Goal: Transaction & Acquisition: Obtain resource

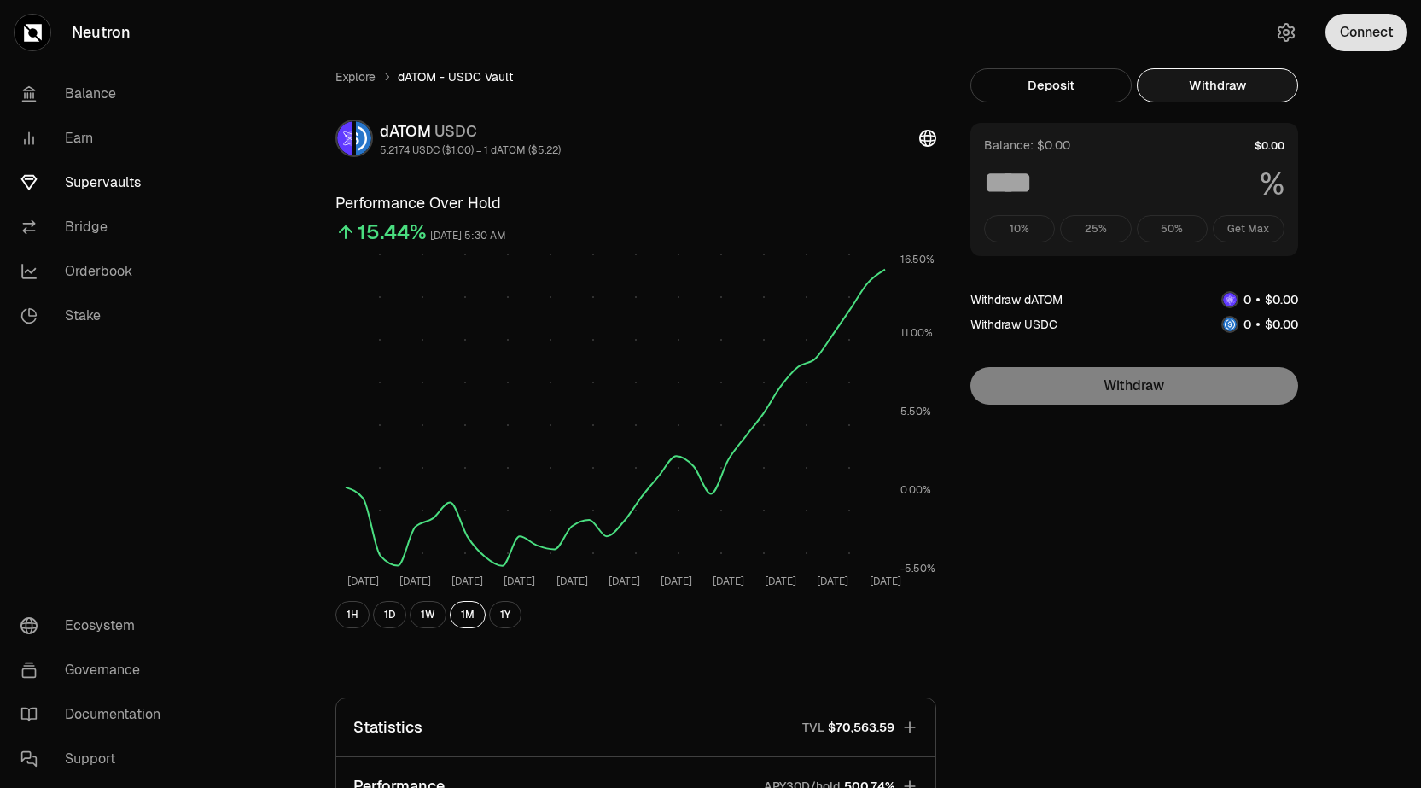
click at [1349, 25] on button "Connect" at bounding box center [1366, 33] width 82 height 38
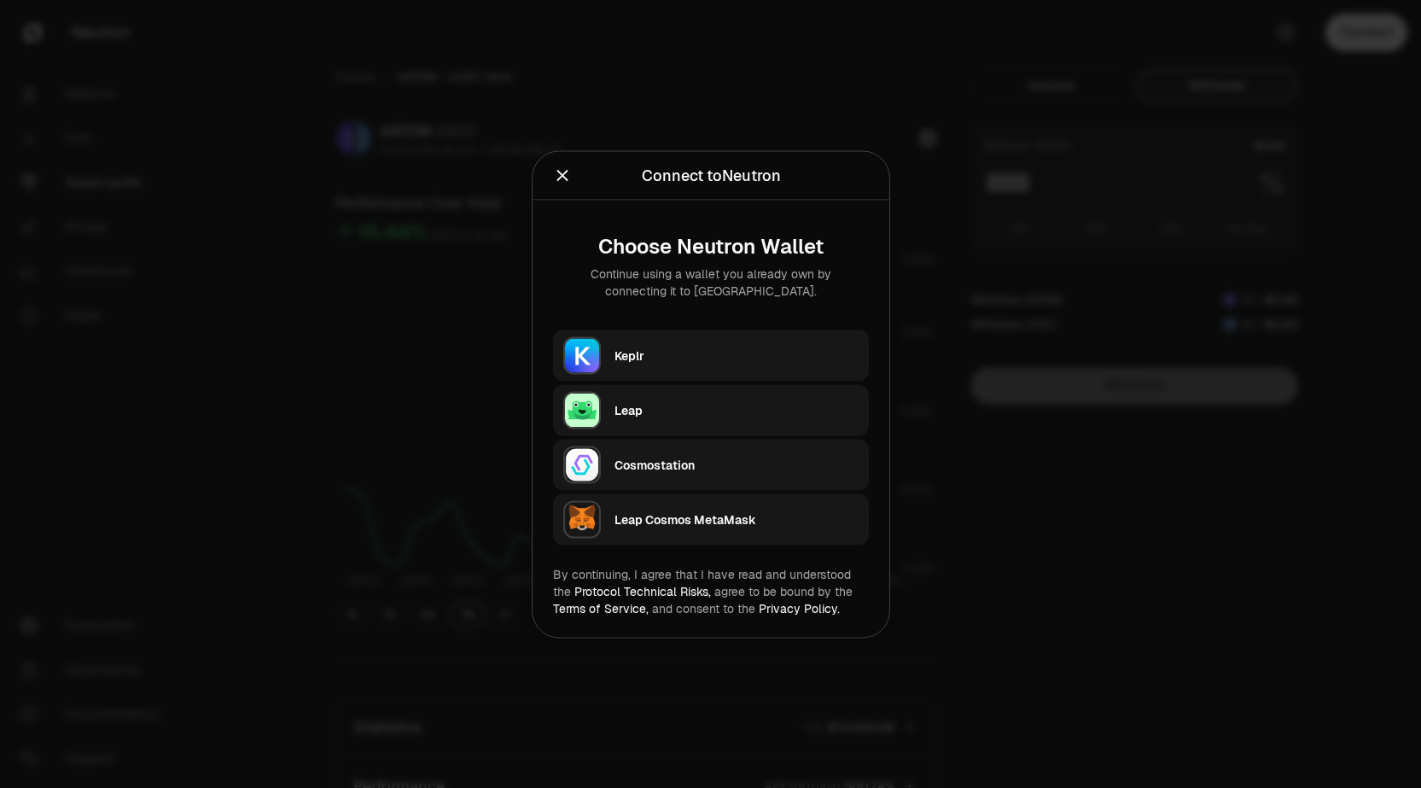
click at [728, 358] on div "Keplr" at bounding box center [737, 355] width 244 height 17
type input "***"
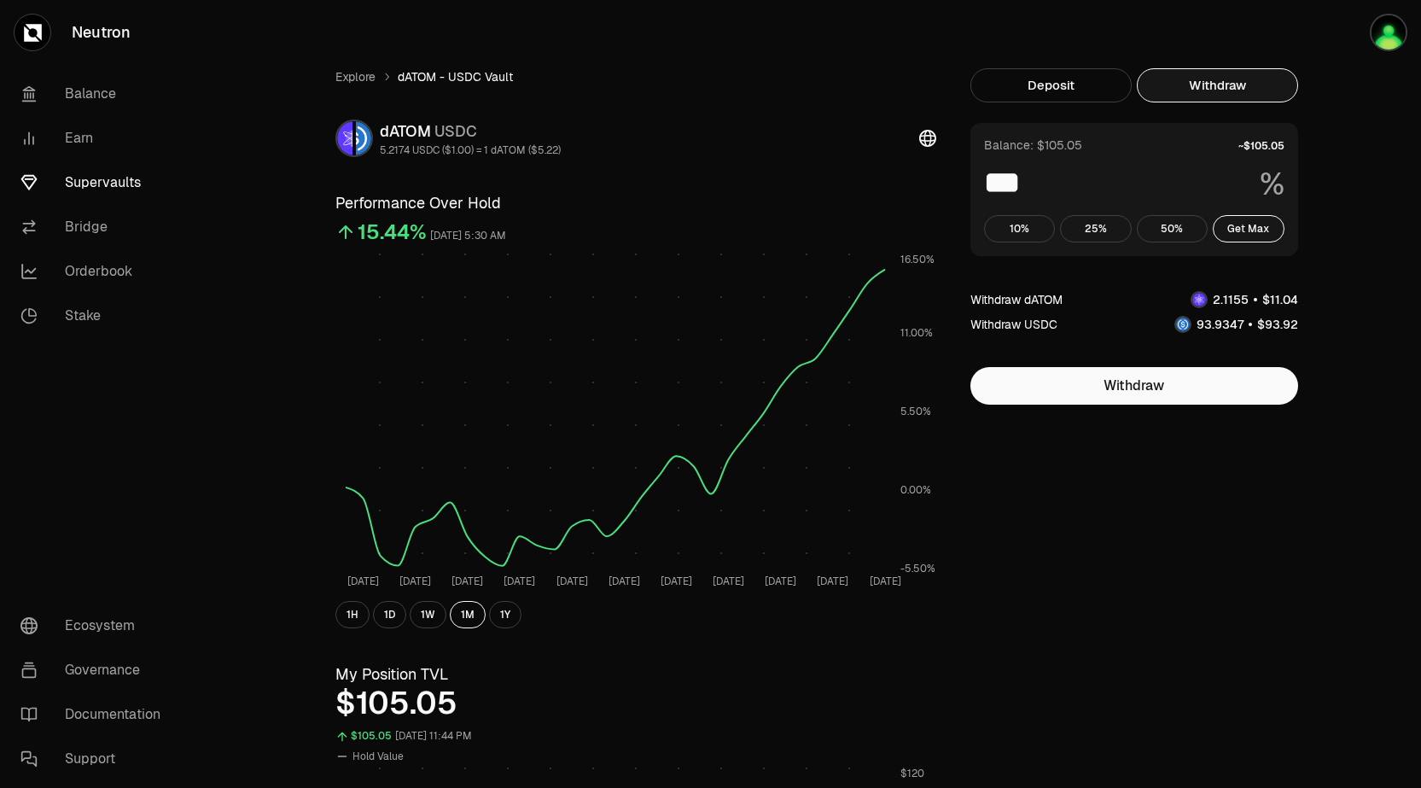
click at [1233, 84] on button "Withdraw" at bounding box center [1217, 85] width 161 height 34
click at [1180, 392] on button "Withdraw" at bounding box center [1134, 386] width 328 height 38
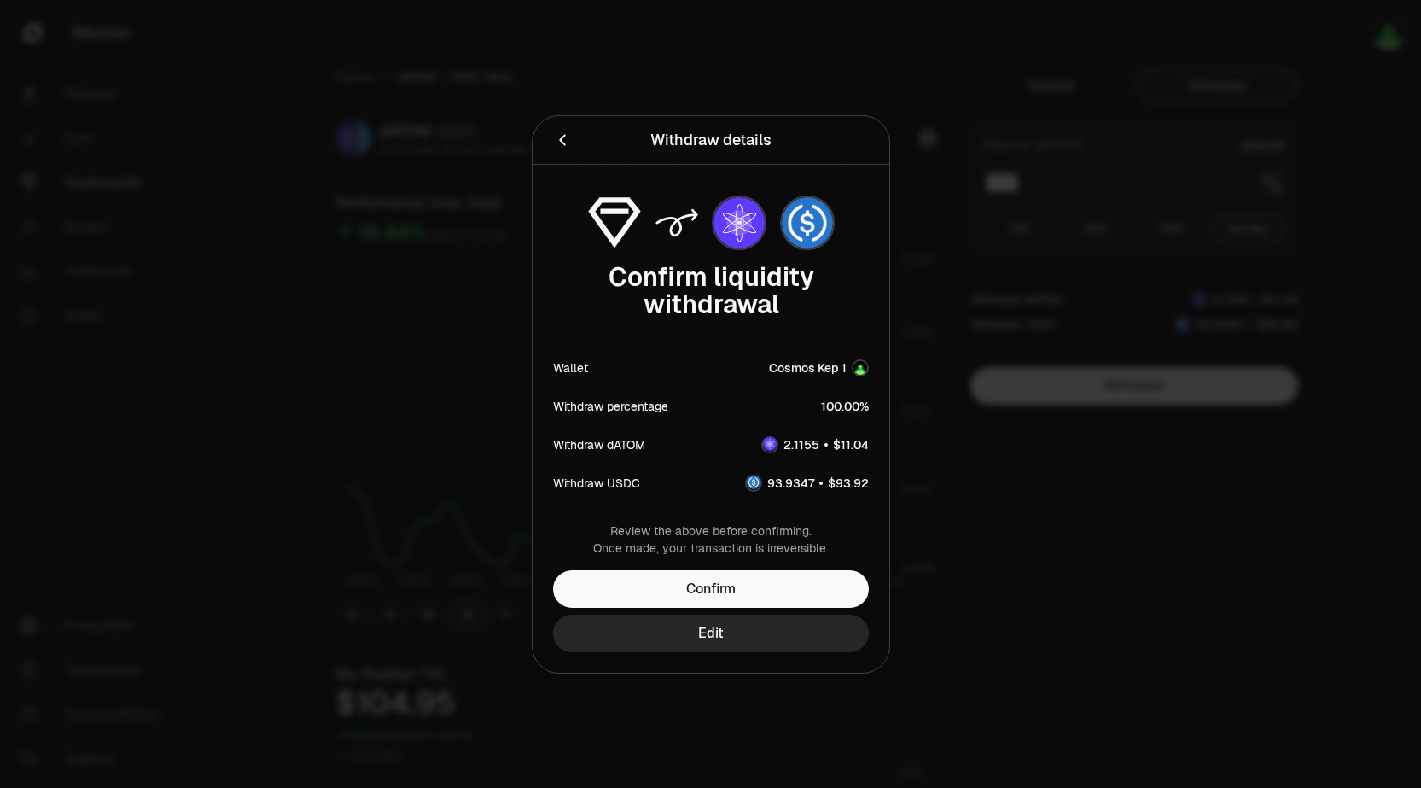
click at [950, 271] on div at bounding box center [710, 394] width 1421 height 788
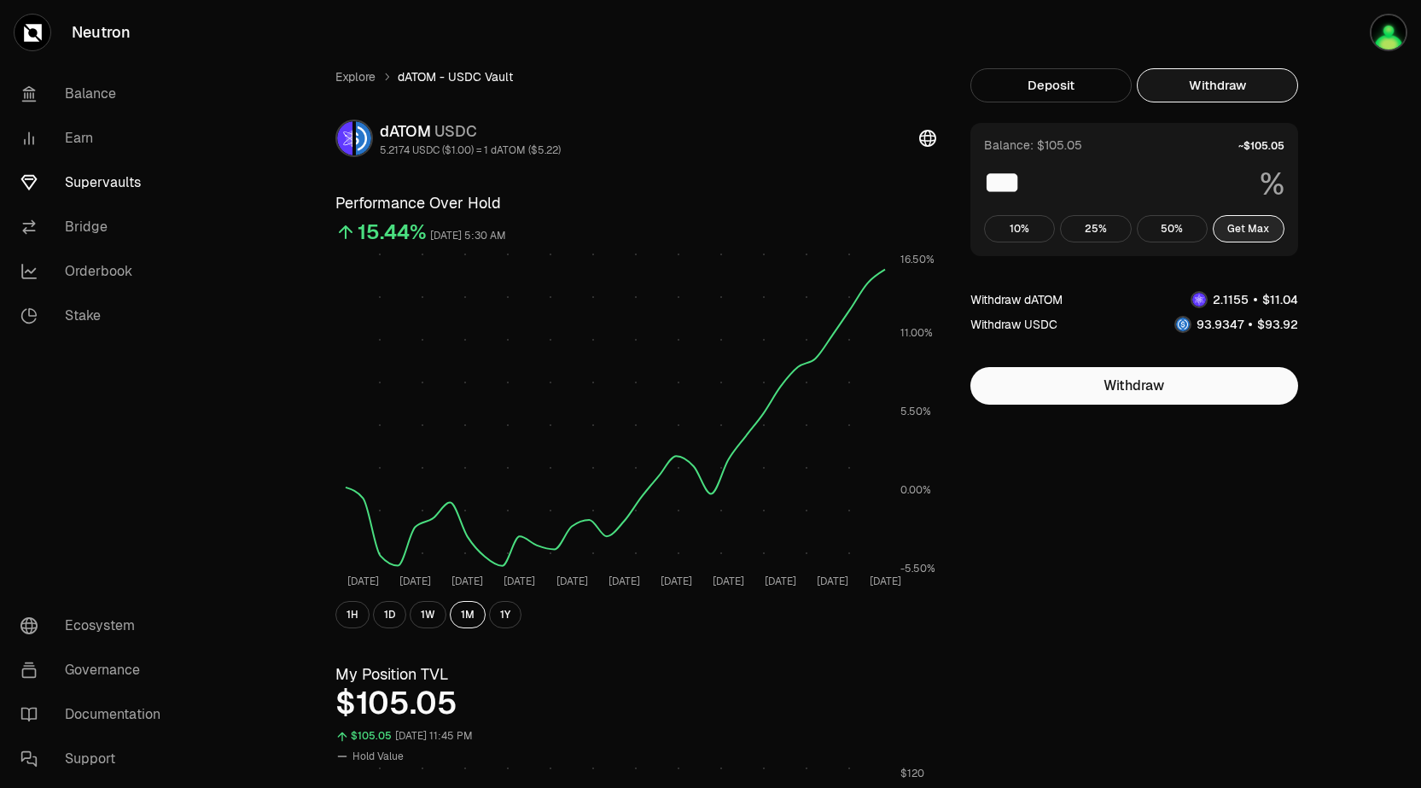
click at [1244, 225] on button "Get Max" at bounding box center [1249, 228] width 72 height 27
click at [1182, 382] on button "Withdraw" at bounding box center [1134, 386] width 328 height 38
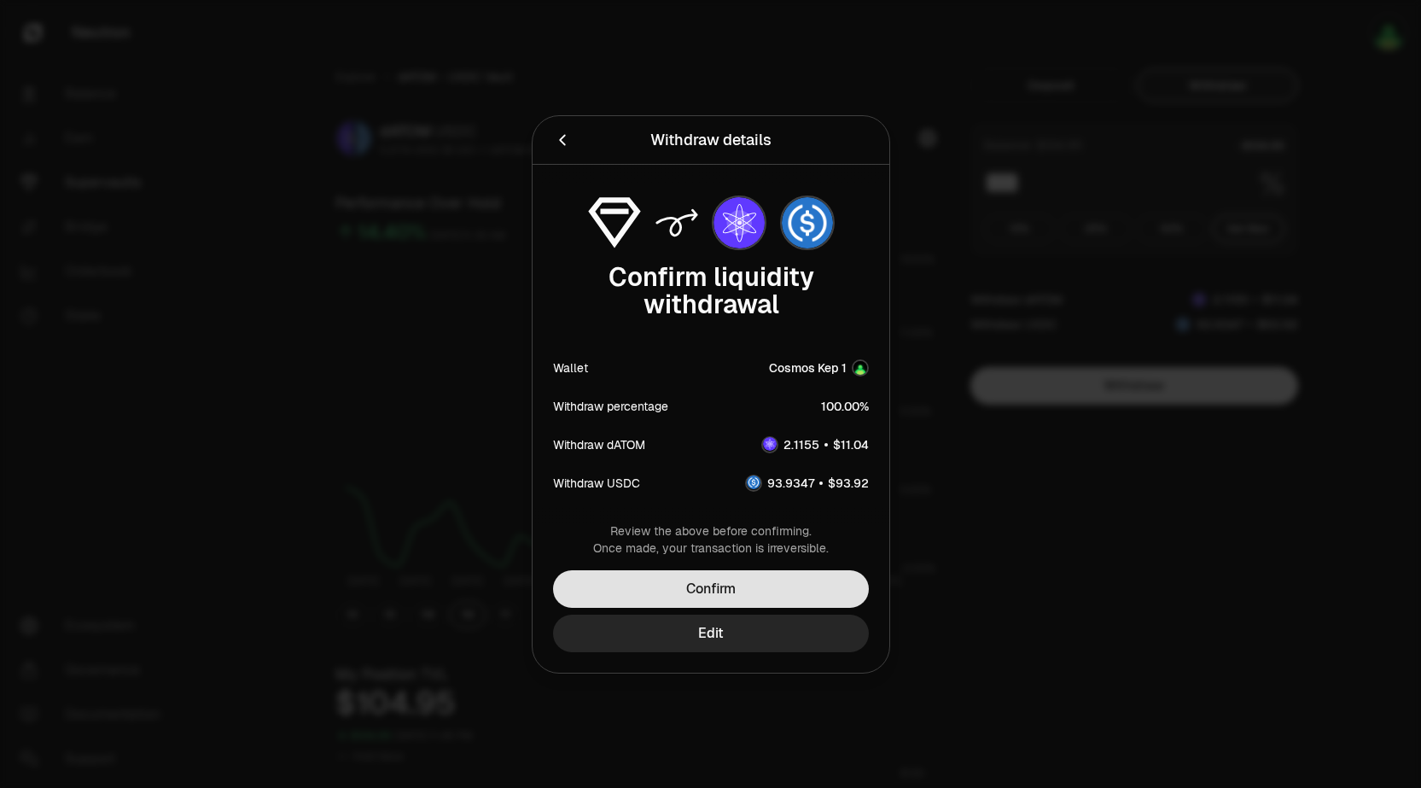
click at [778, 590] on button "Confirm" at bounding box center [711, 589] width 316 height 38
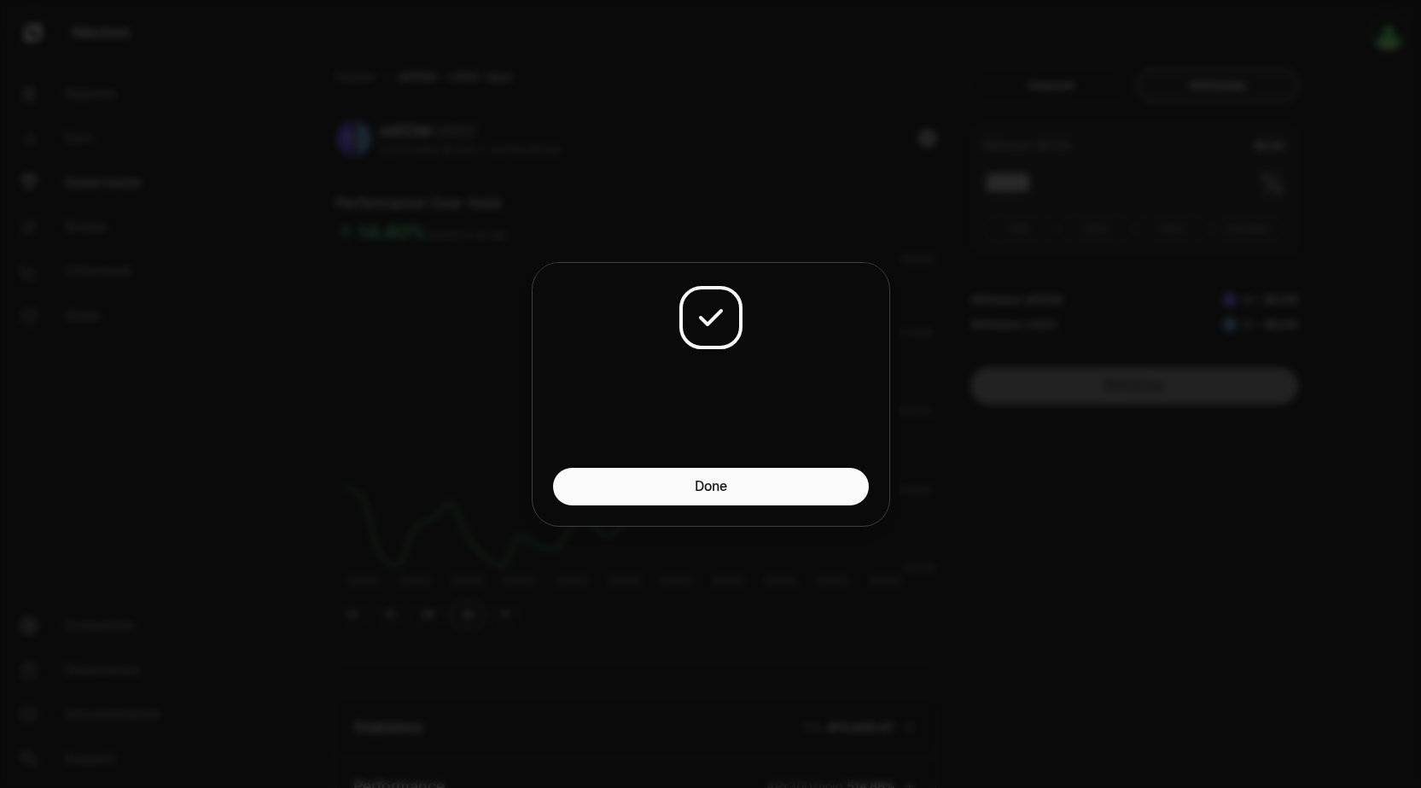
click at [1217, 523] on div at bounding box center [710, 394] width 1421 height 788
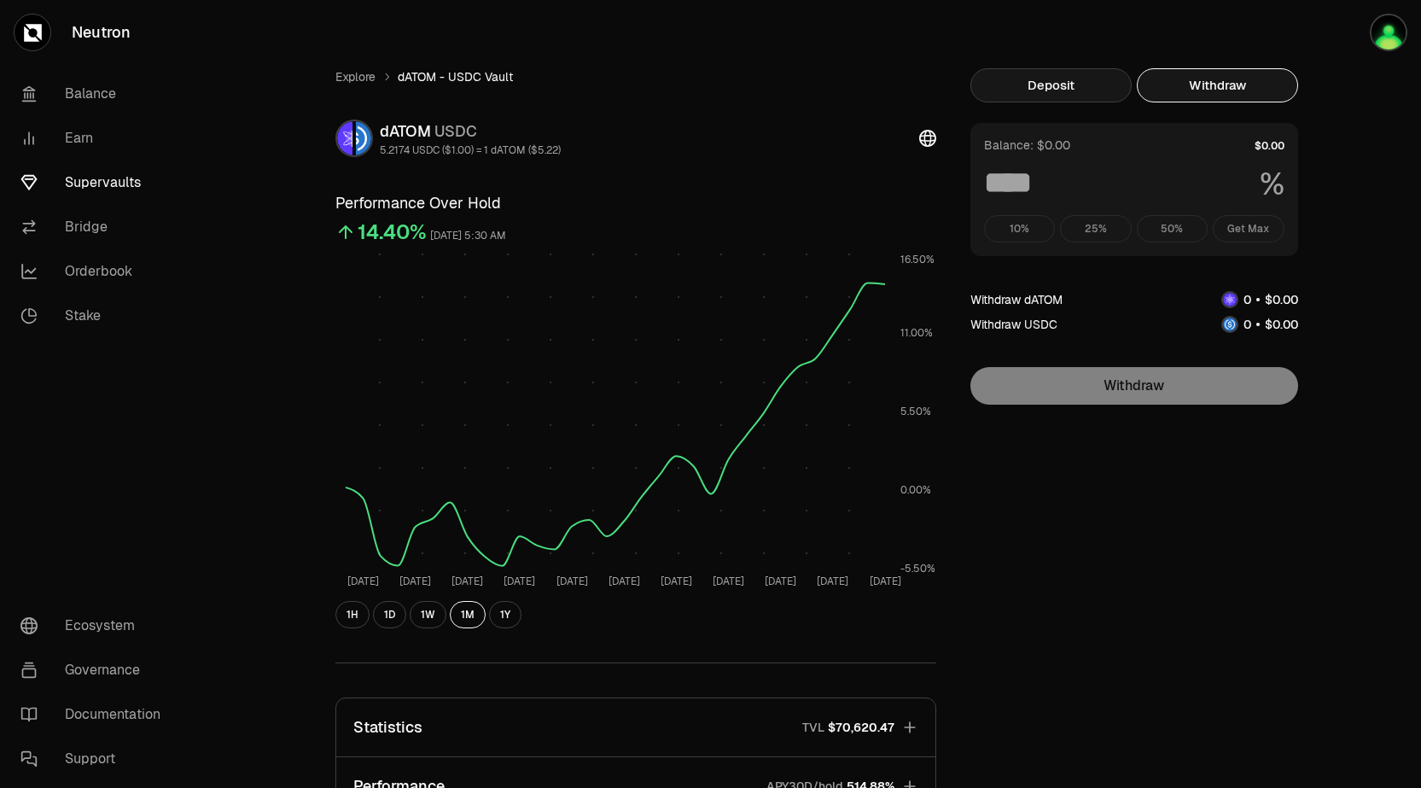
click at [1058, 82] on button "Deposit" at bounding box center [1050, 85] width 161 height 34
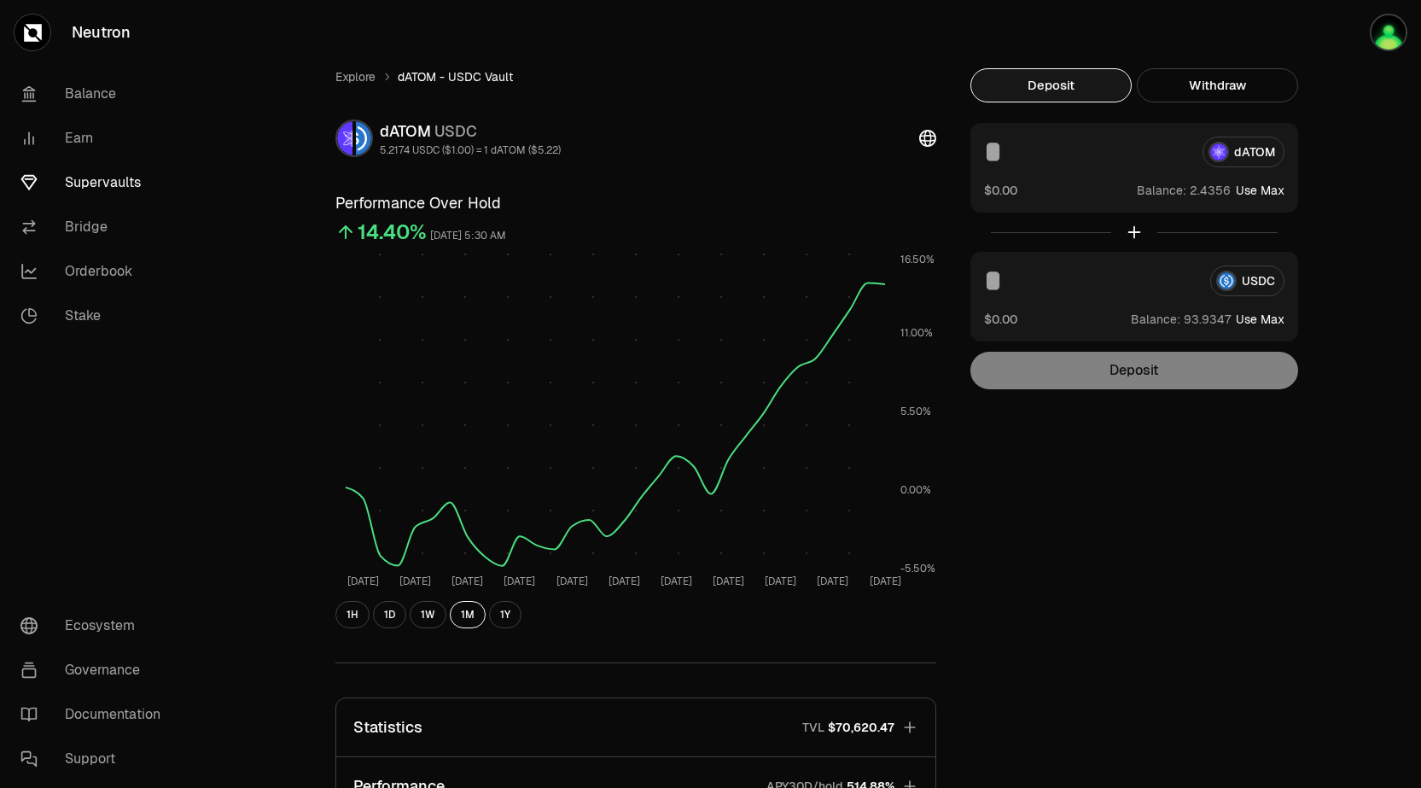
click at [1043, 150] on input at bounding box center [1086, 152] width 205 height 31
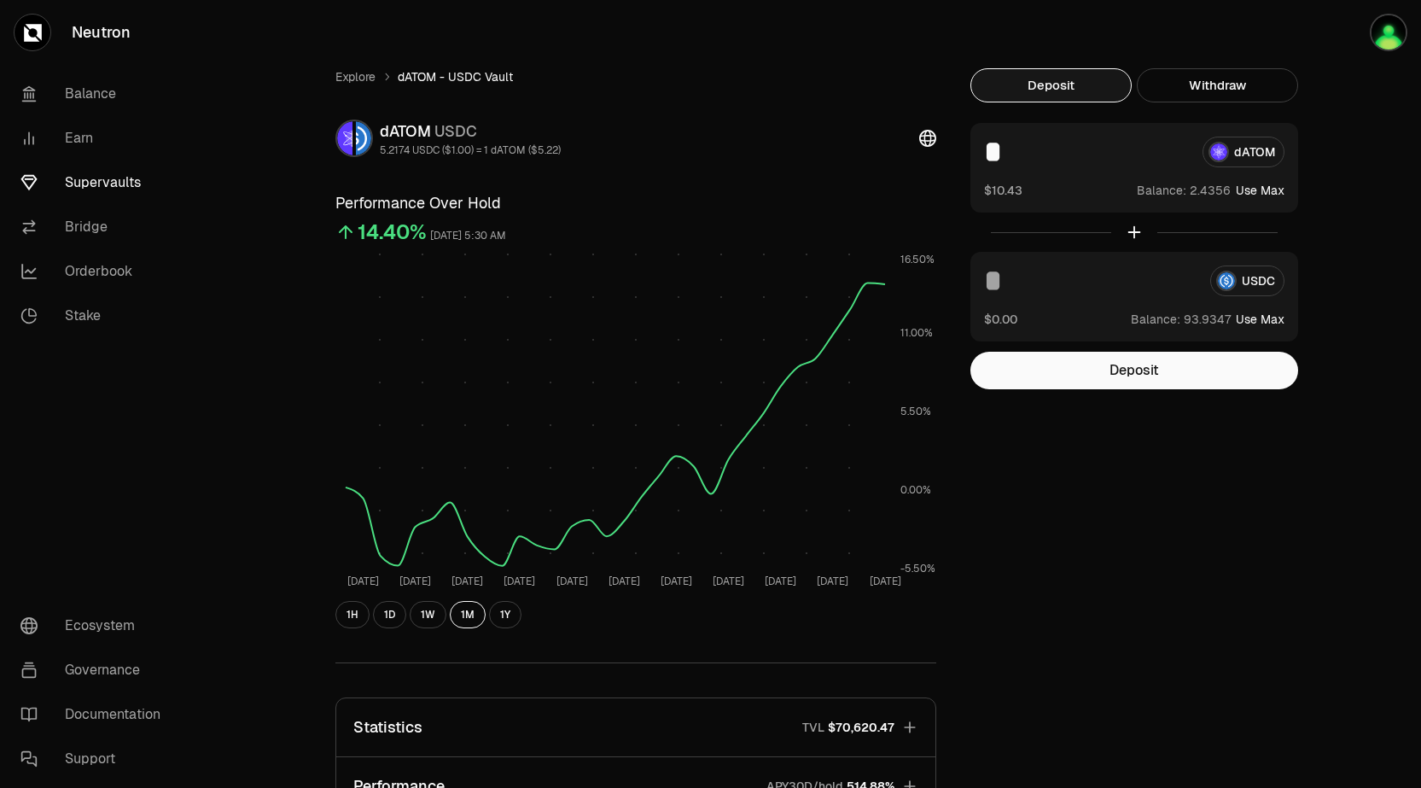
type input "*"
click at [1022, 301] on div "USDC $0.00 Balance: Use Max" at bounding box center [1134, 297] width 328 height 90
click at [1105, 283] on input at bounding box center [1090, 280] width 213 height 31
type input "**"
click at [1127, 374] on button "Deposit" at bounding box center [1134, 371] width 328 height 38
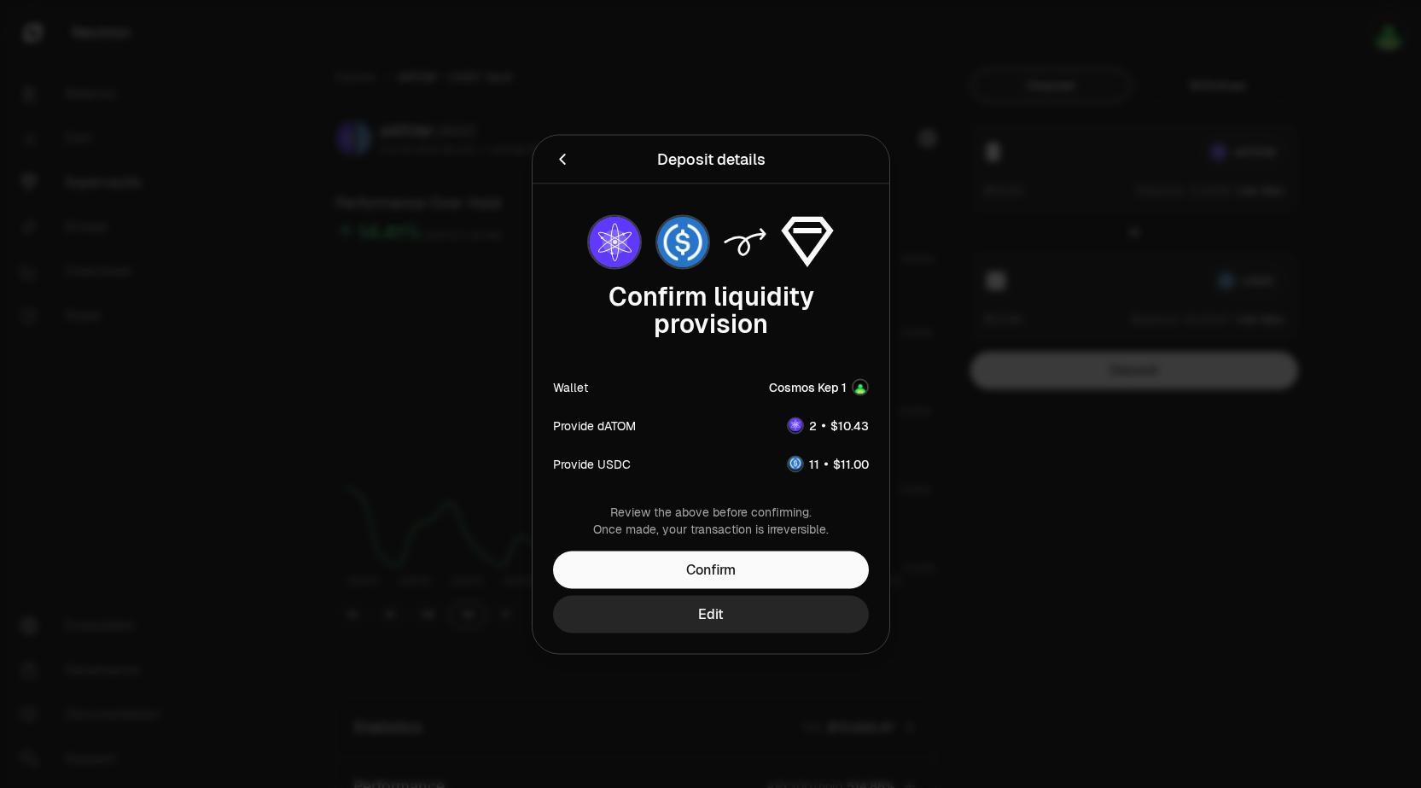
click at [566, 168] on icon "Back" at bounding box center [562, 158] width 19 height 19
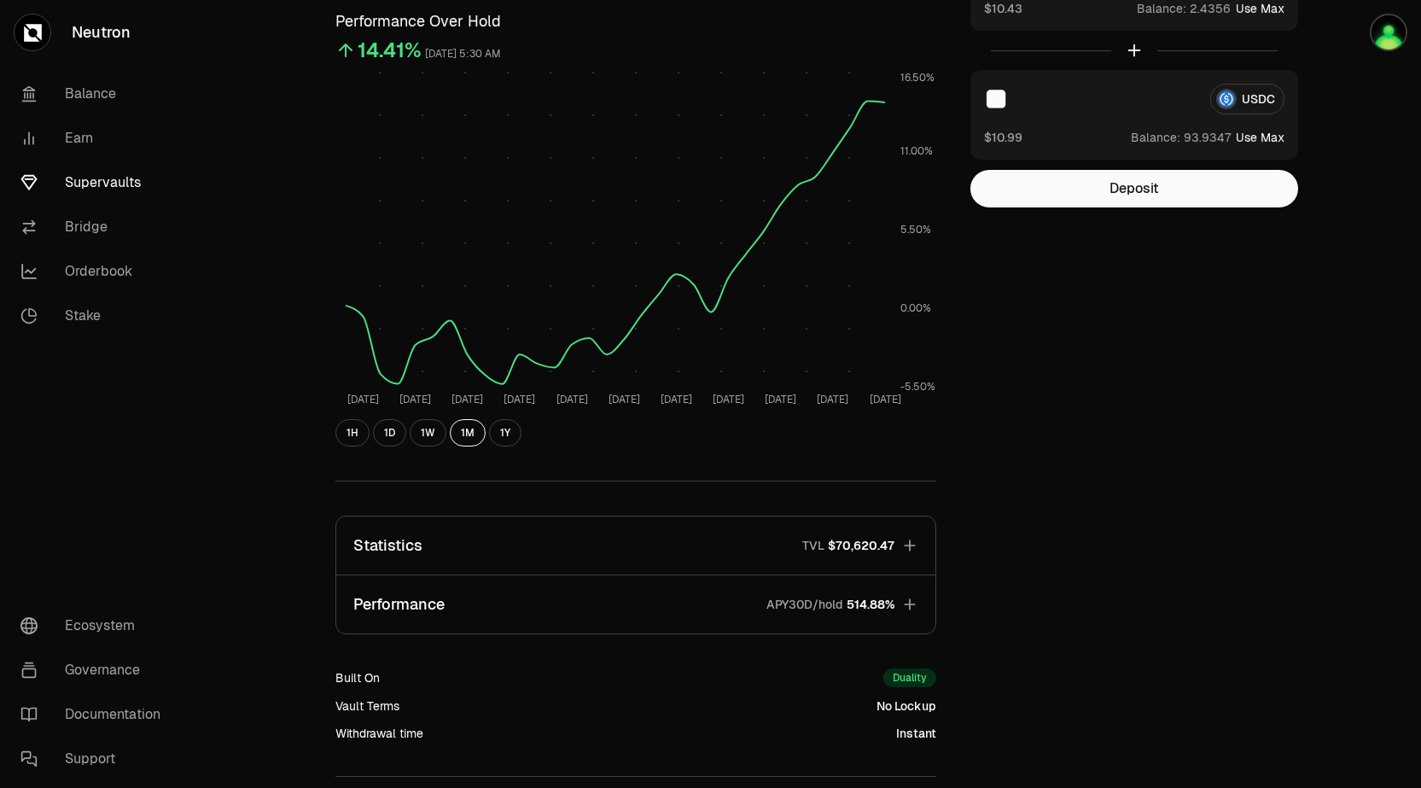
scroll to position [109, 0]
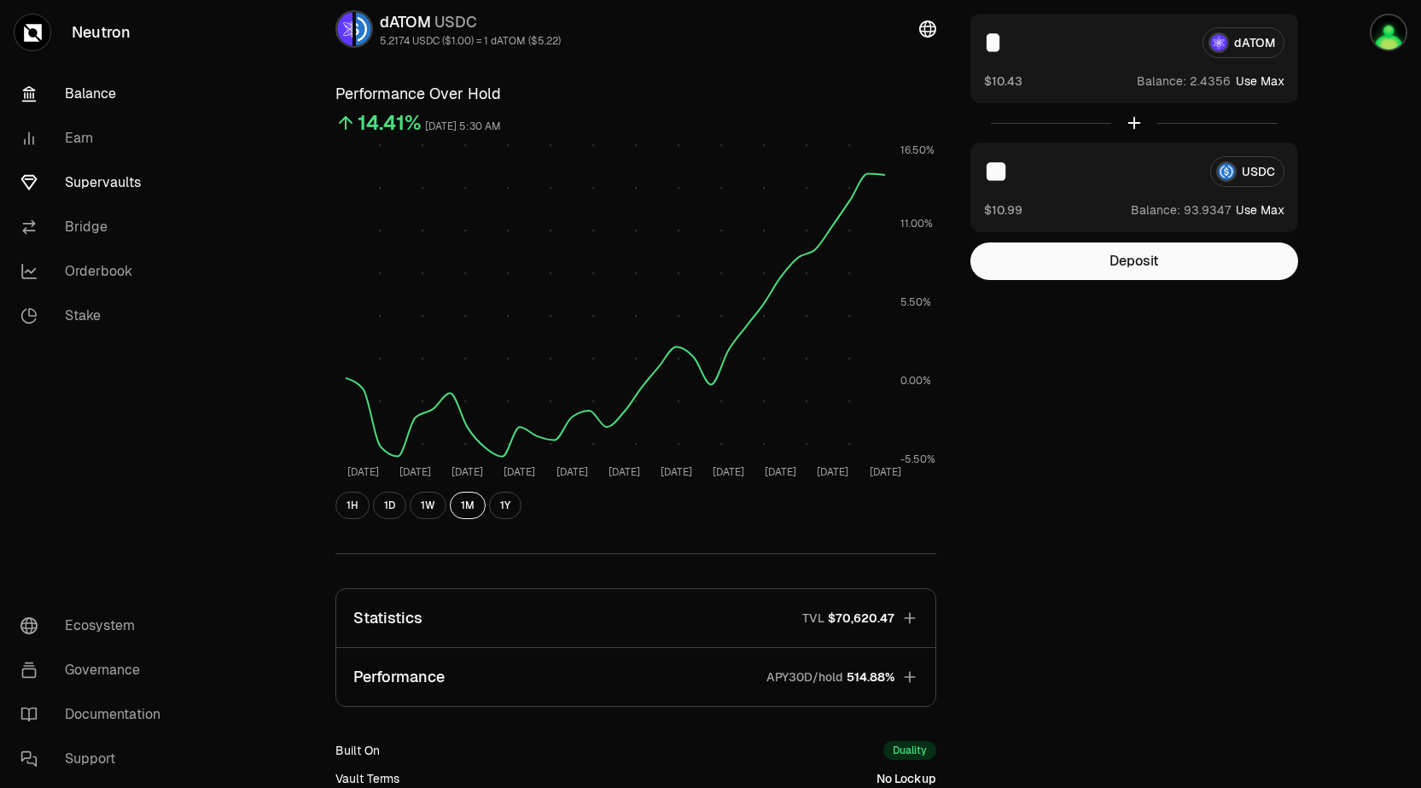
click at [97, 95] on link "Balance" at bounding box center [96, 94] width 178 height 44
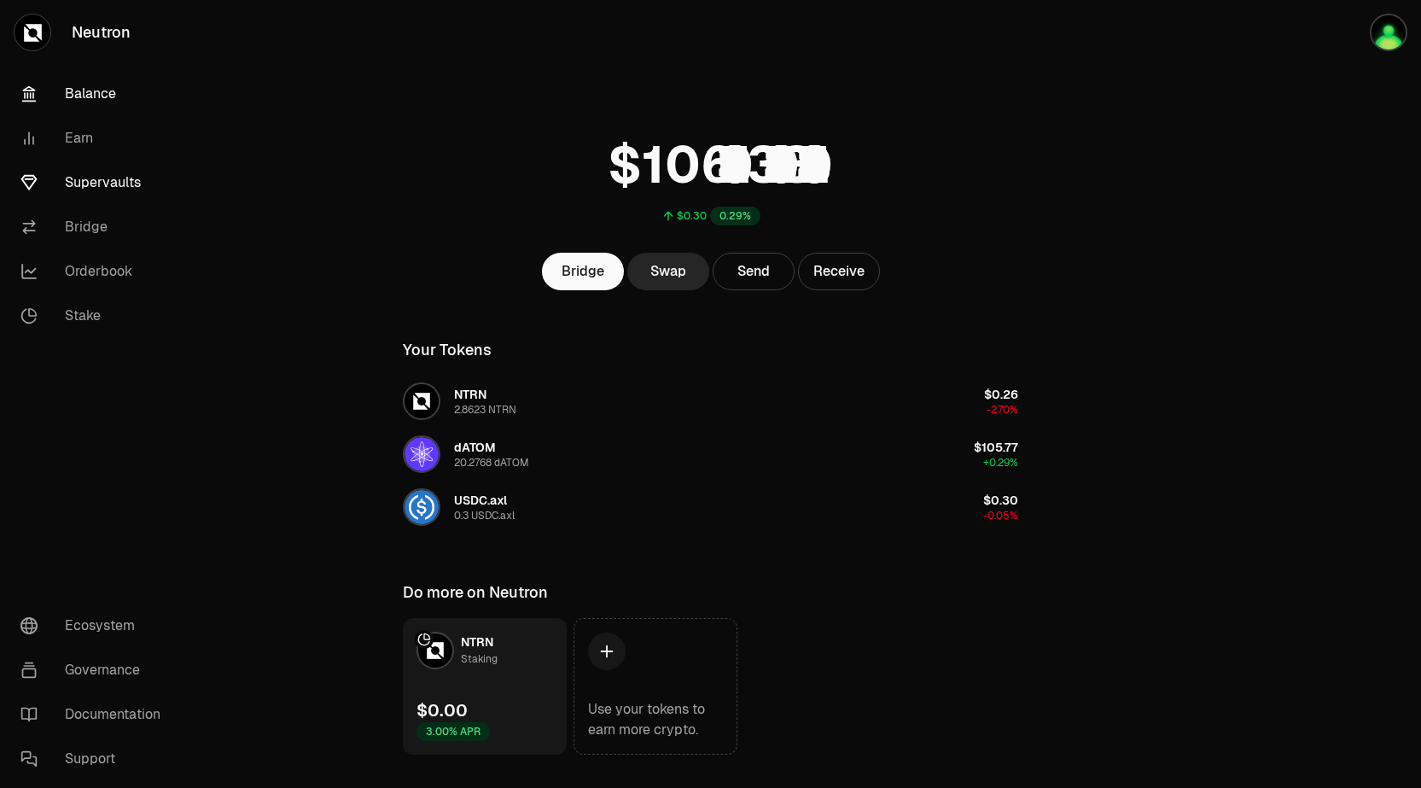
click at [98, 176] on link "Supervaults" at bounding box center [96, 182] width 178 height 44
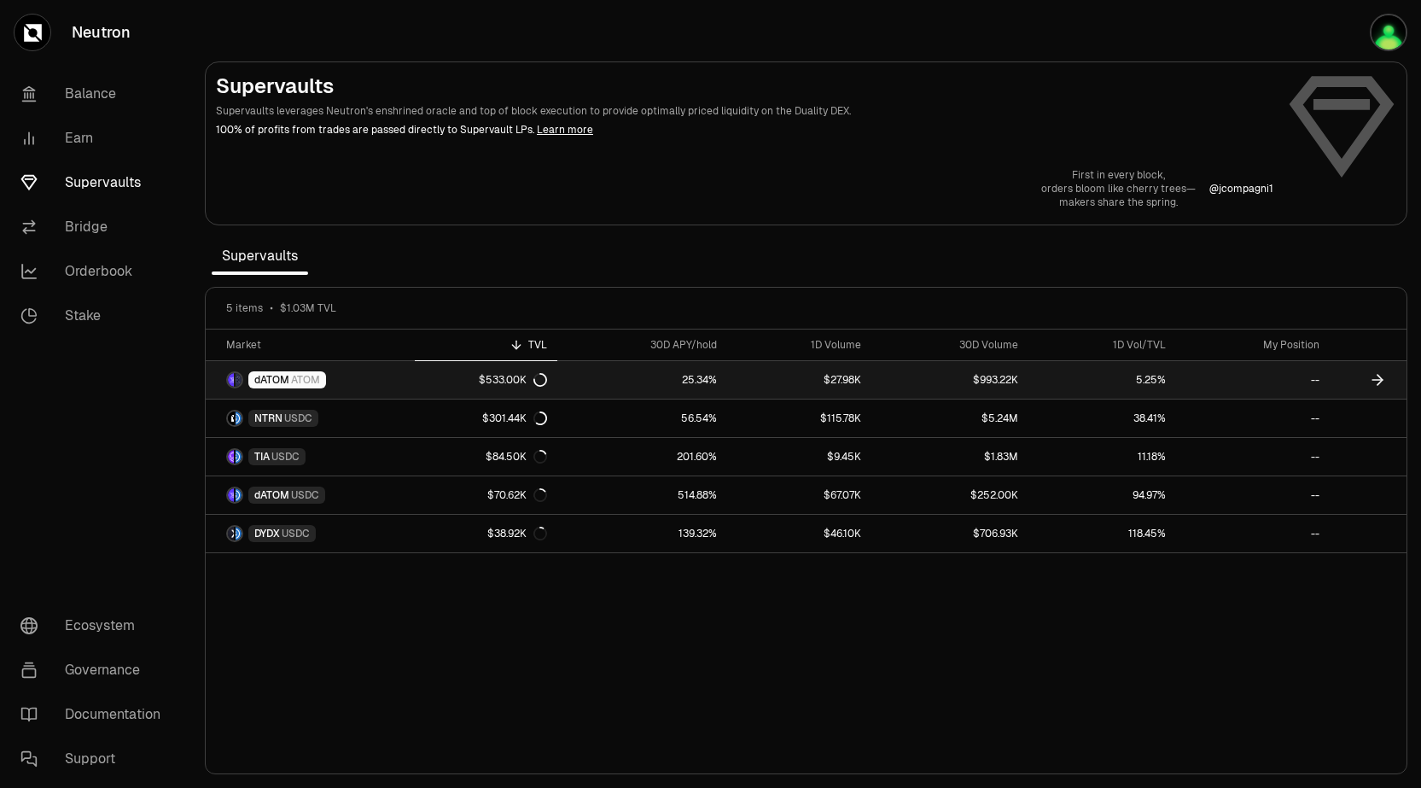
click at [1385, 376] on icon at bounding box center [1377, 379] width 17 height 17
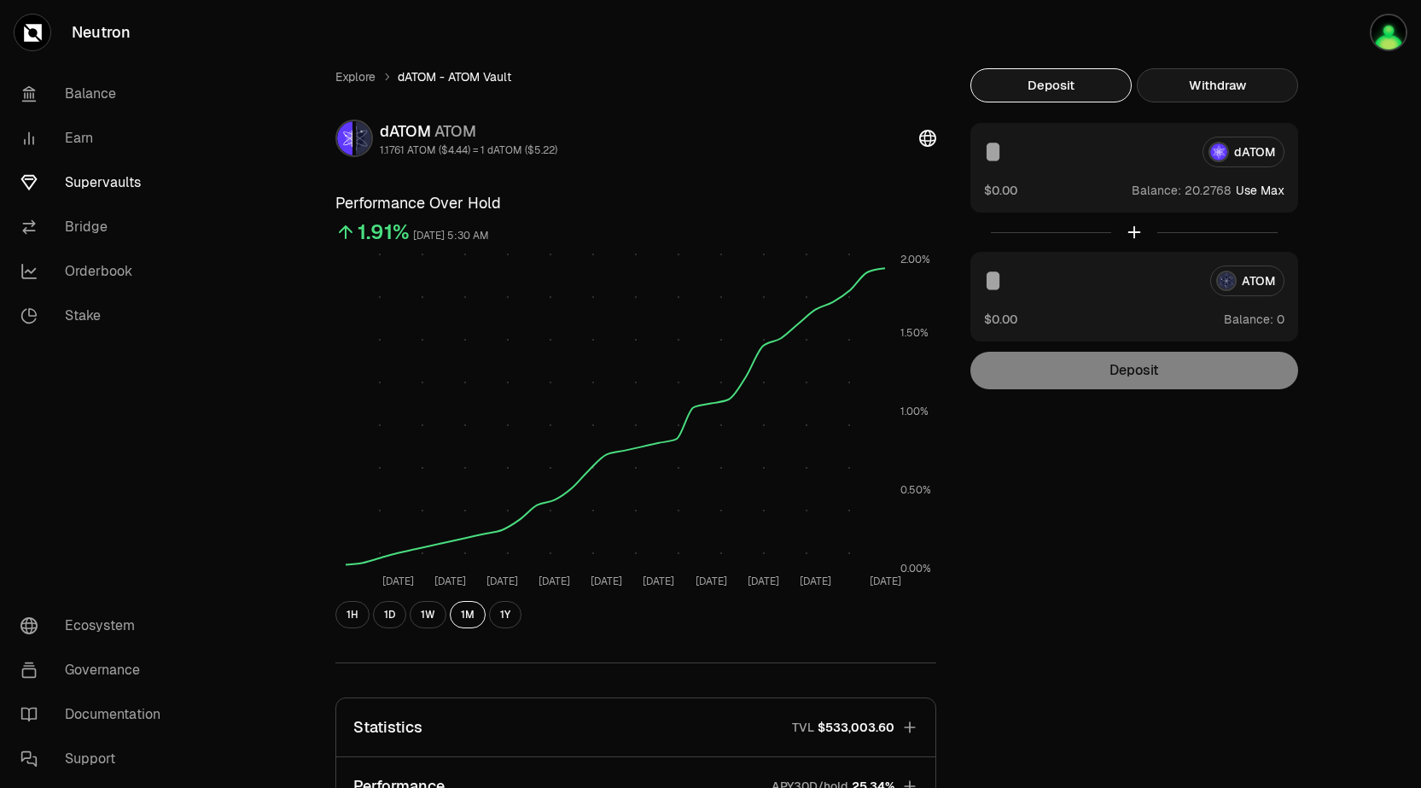
click at [1211, 90] on button "Withdraw" at bounding box center [1217, 85] width 161 height 34
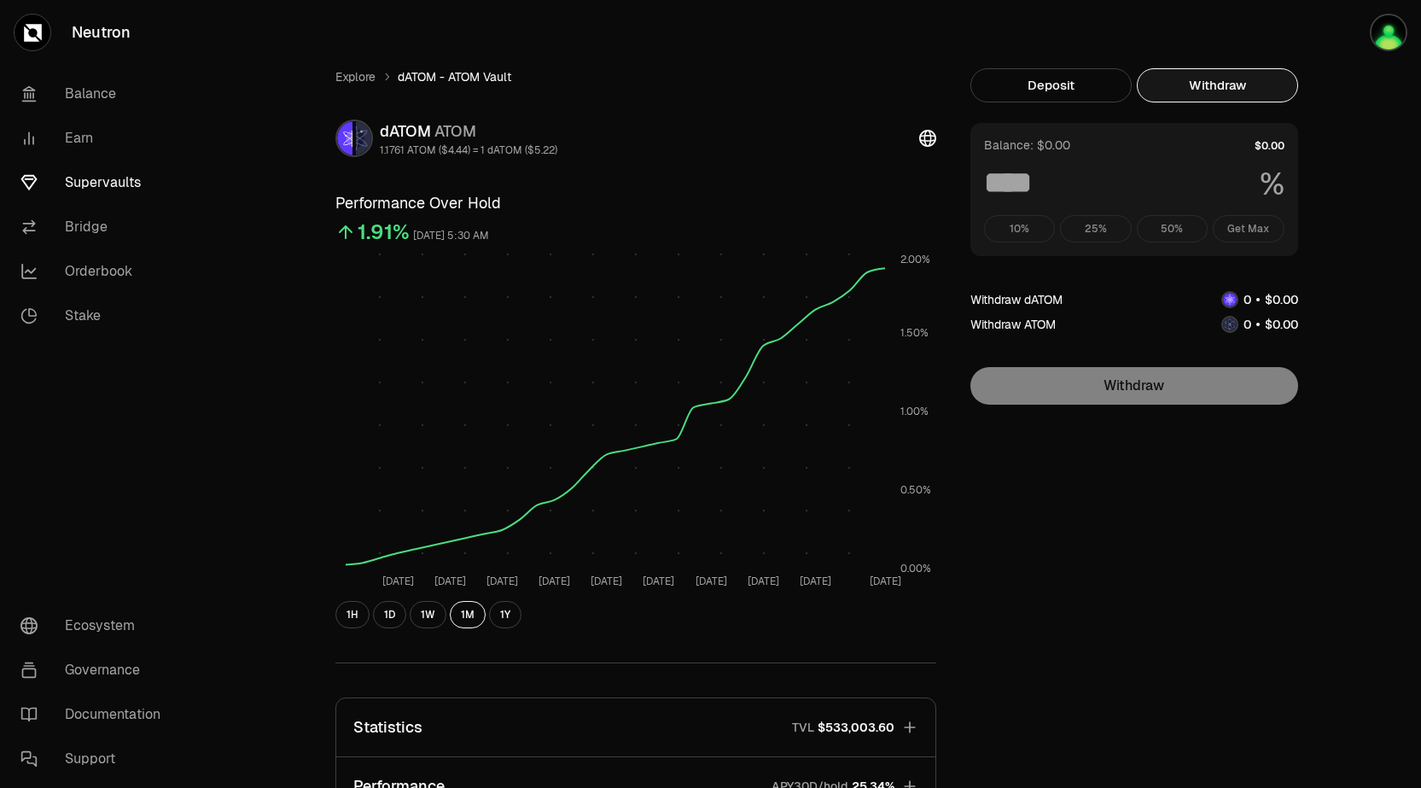
click at [1247, 228] on div "10% 25% 50% Get Max" at bounding box center [1134, 228] width 300 height 27
click at [93, 97] on link "Balance" at bounding box center [96, 94] width 178 height 44
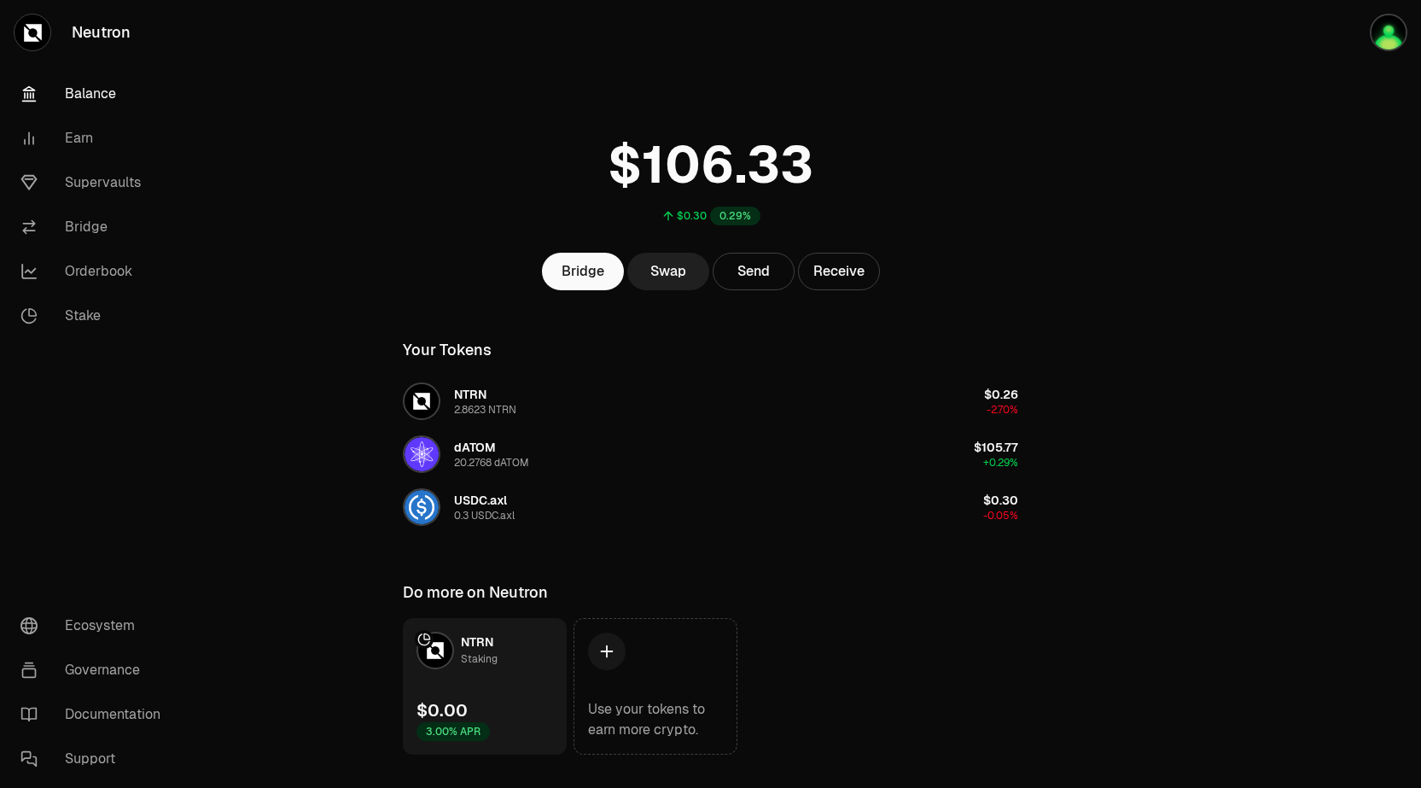
click at [674, 275] on link "Swap" at bounding box center [668, 272] width 82 height 38
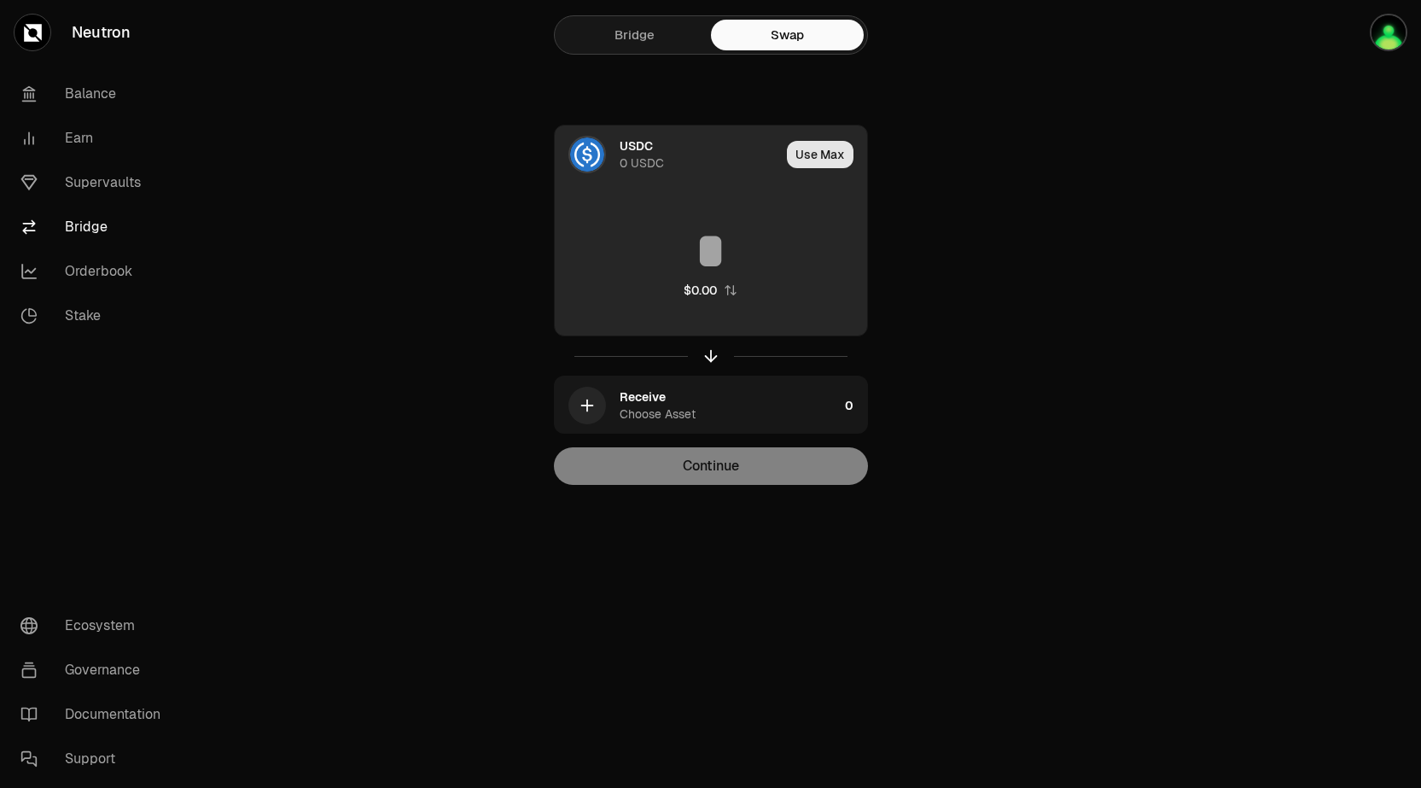
click at [822, 155] on button "Use Max" at bounding box center [820, 154] width 67 height 27
type input "*"
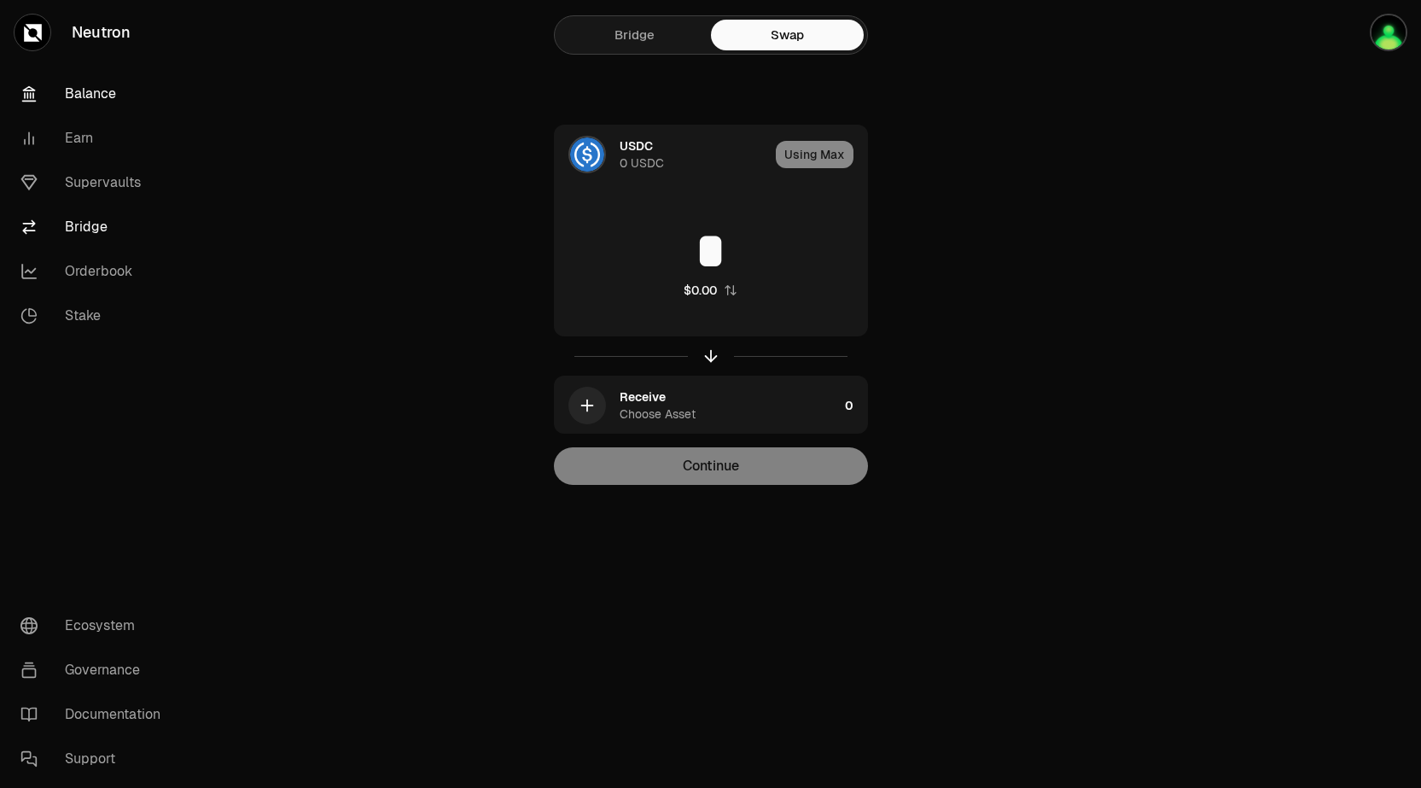
click at [79, 101] on link "Balance" at bounding box center [96, 94] width 178 height 44
